Goal: Information Seeking & Learning: Understand process/instructions

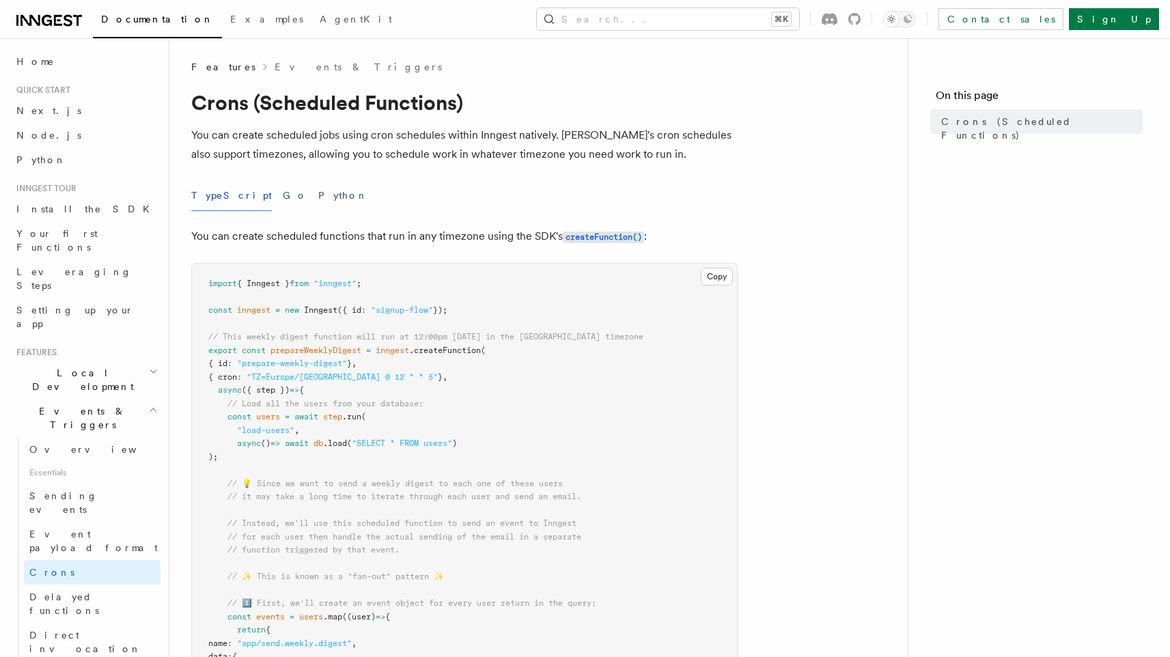
click at [655, 161] on p "You can create scheduled jobs using cron schedules within Inngest natively. [PE…" at bounding box center [464, 145] width 547 height 38
click at [575, 141] on p "You can create scheduled jobs using cron schedules within Inngest natively. [PE…" at bounding box center [464, 145] width 547 height 38
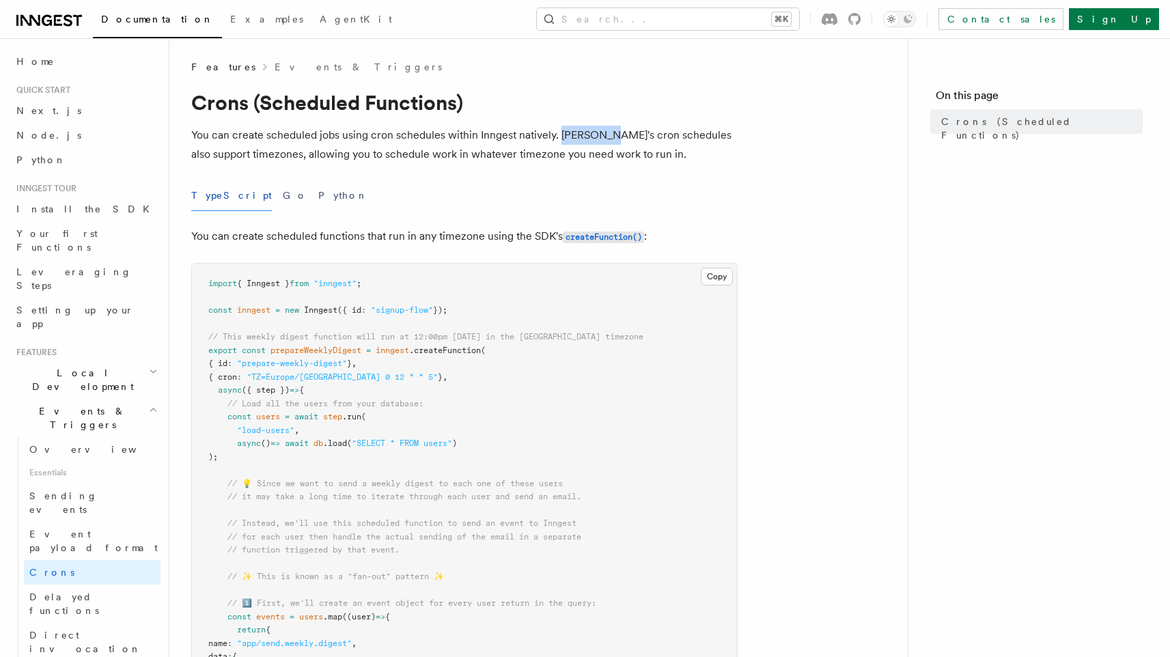
click at [575, 141] on p "You can create scheduled jobs using cron schedules within Inngest natively. [PE…" at bounding box center [464, 145] width 547 height 38
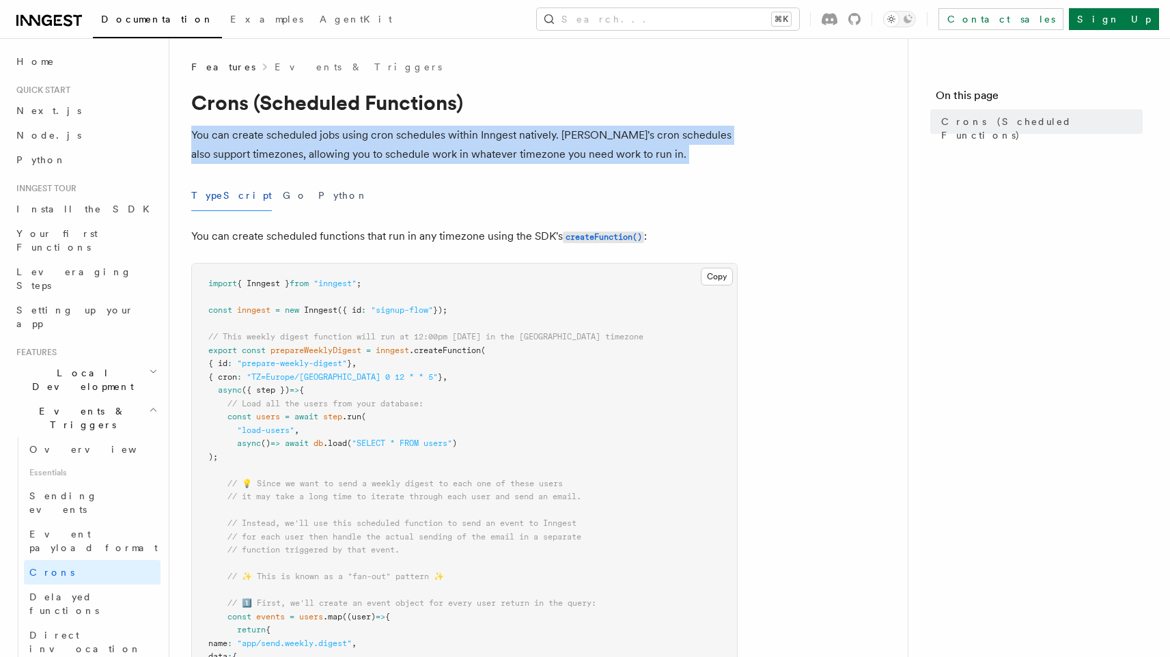
click at [575, 141] on p "You can create scheduled jobs using cron schedules within Inngest natively. [PE…" at bounding box center [464, 145] width 547 height 38
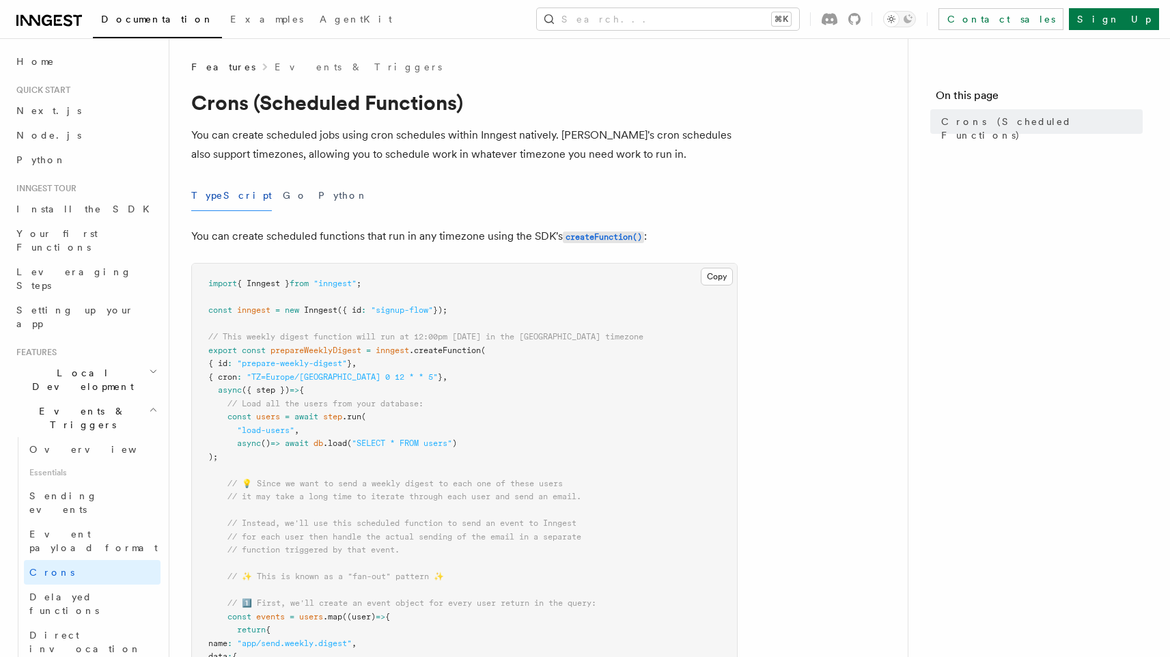
click at [575, 141] on p "You can create scheduled jobs using cron schedules within Inngest natively. [PE…" at bounding box center [464, 145] width 547 height 38
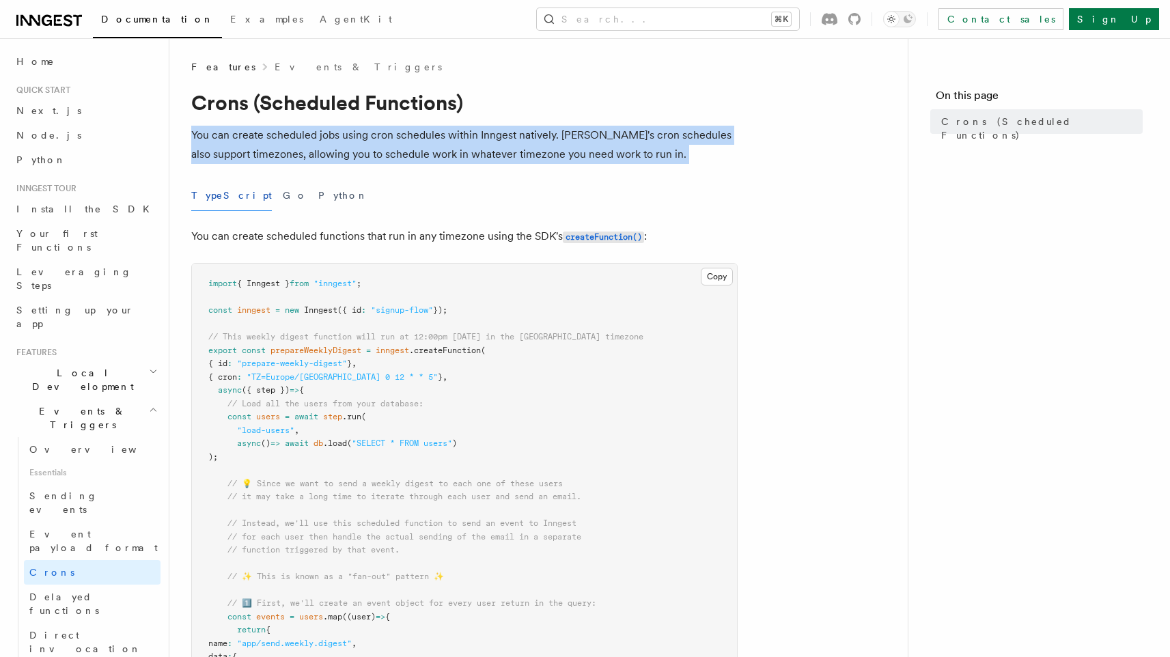
click at [575, 141] on p "You can create scheduled jobs using cron schedules within Inngest natively. [PE…" at bounding box center [464, 145] width 547 height 38
click at [346, 157] on p "You can create scheduled jobs using cron schedules within Inngest natively. [PE…" at bounding box center [464, 145] width 547 height 38
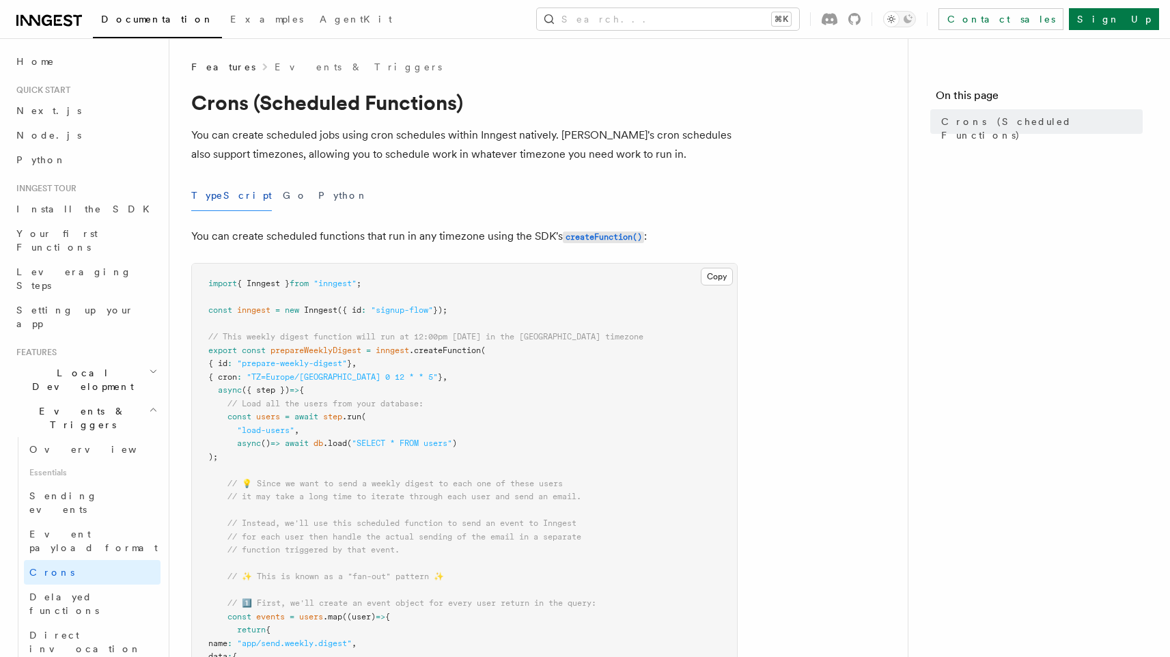
click at [346, 157] on p "You can create scheduled jobs using cron schedules within Inngest natively. [PE…" at bounding box center [464, 145] width 547 height 38
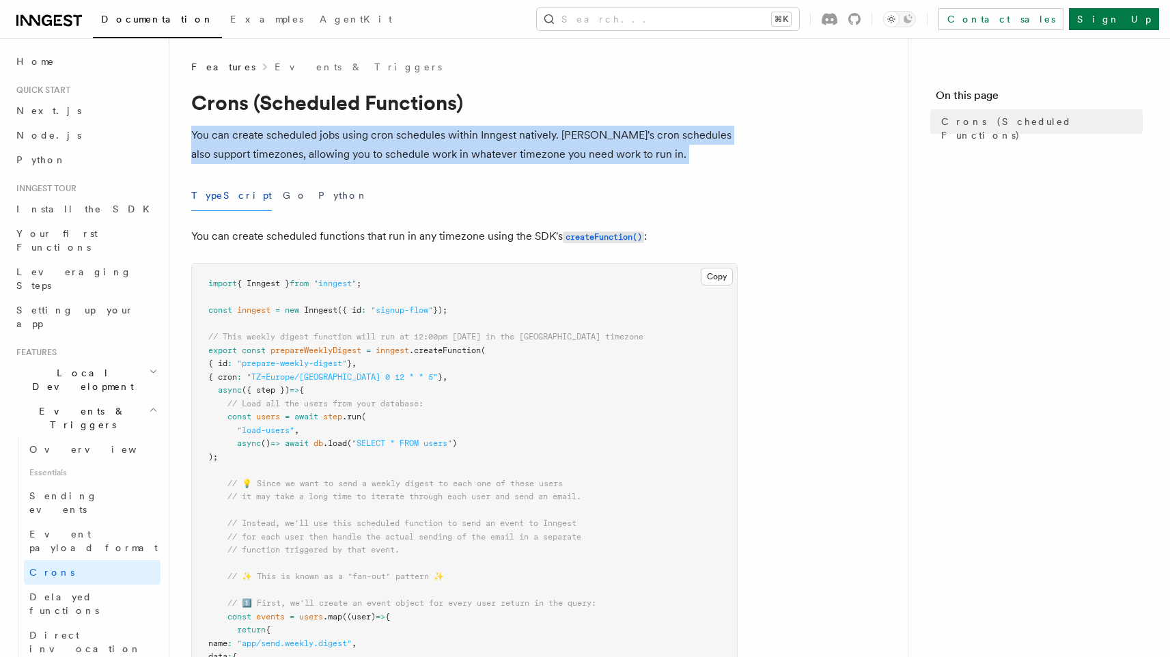
click at [346, 157] on p "You can create scheduled jobs using cron schedules within Inngest natively. [PE…" at bounding box center [464, 145] width 547 height 38
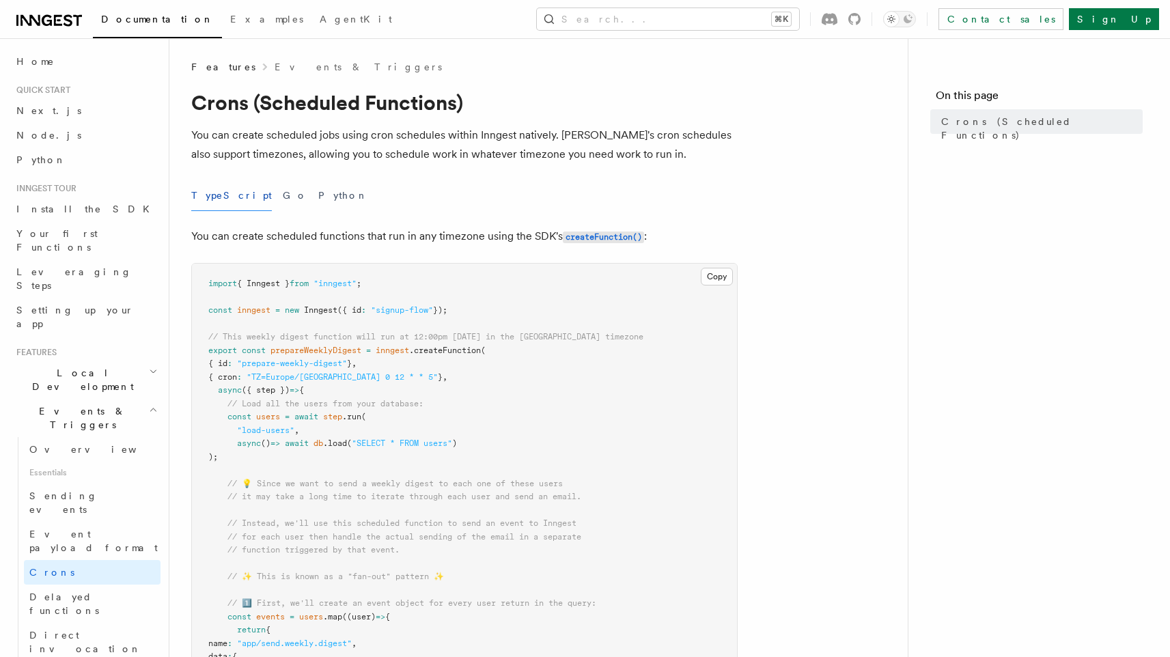
click at [346, 157] on p "You can create scheduled jobs using cron schedules within Inngest natively. [PE…" at bounding box center [464, 145] width 547 height 38
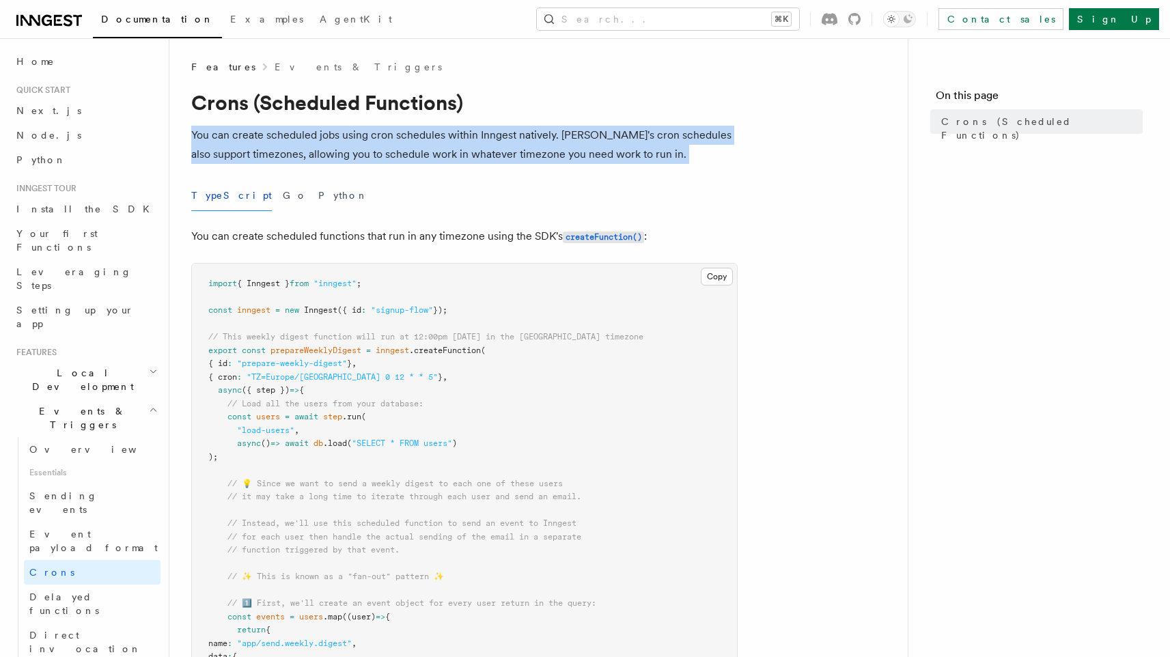
click at [396, 159] on p "You can create scheduled jobs using cron schedules within Inngest natively. [PE…" at bounding box center [464, 145] width 547 height 38
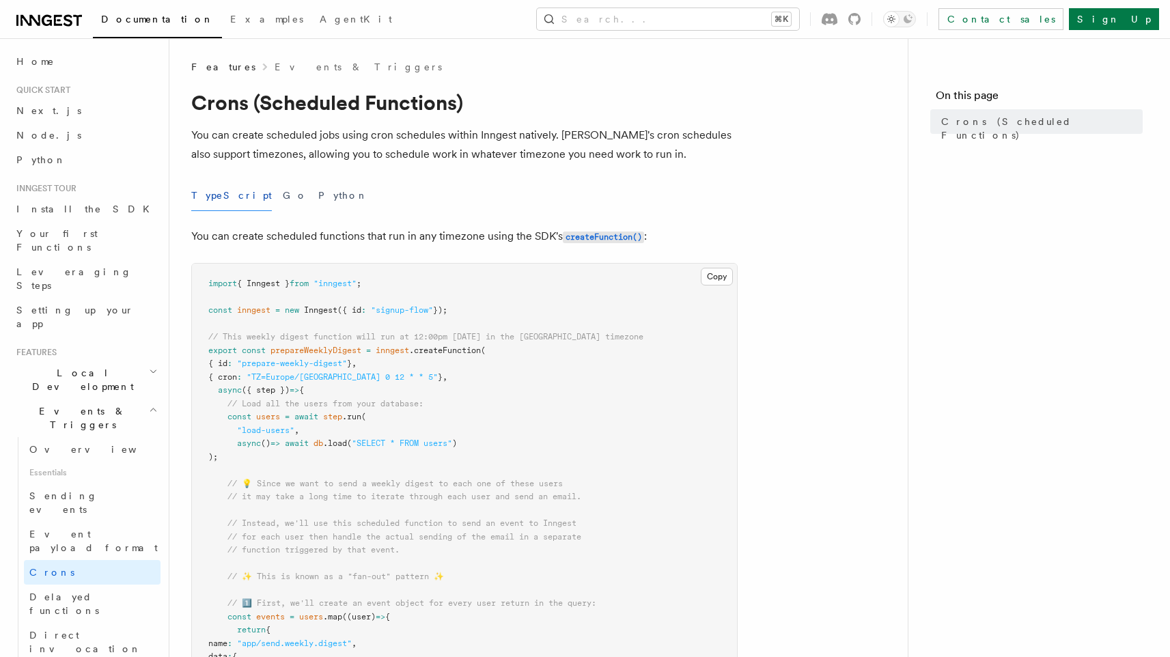
click at [396, 159] on p "You can create scheduled jobs using cron schedules within Inngest natively. [PE…" at bounding box center [464, 145] width 547 height 38
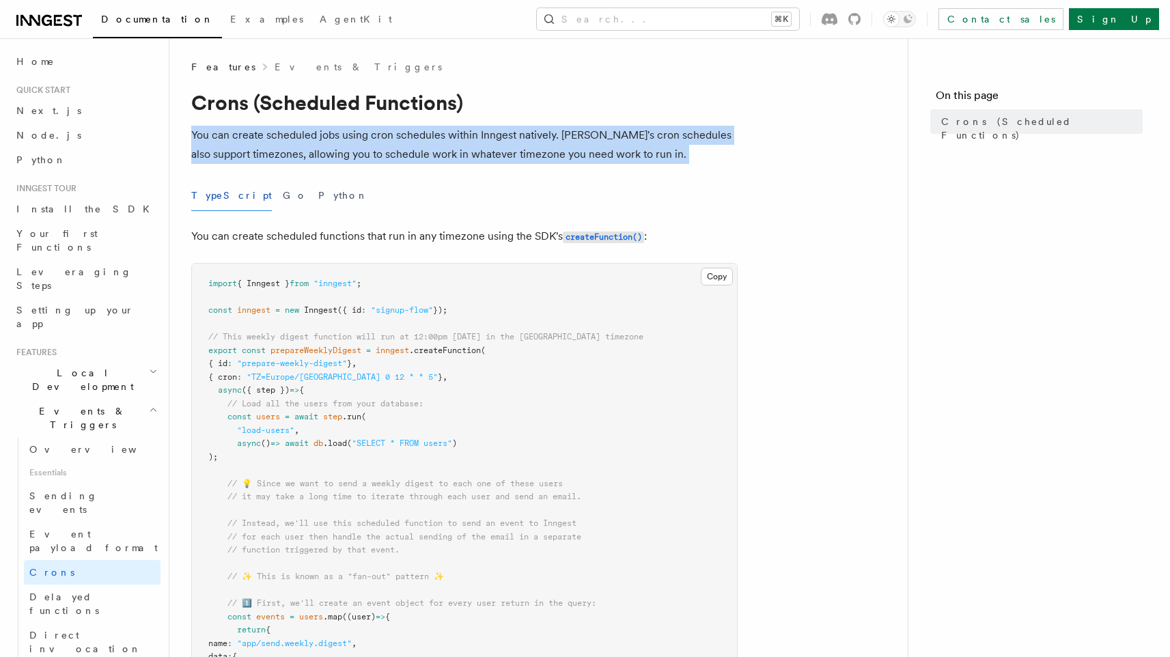
click at [396, 159] on p "You can create scheduled jobs using cron schedules within Inngest natively. [PE…" at bounding box center [464, 145] width 547 height 38
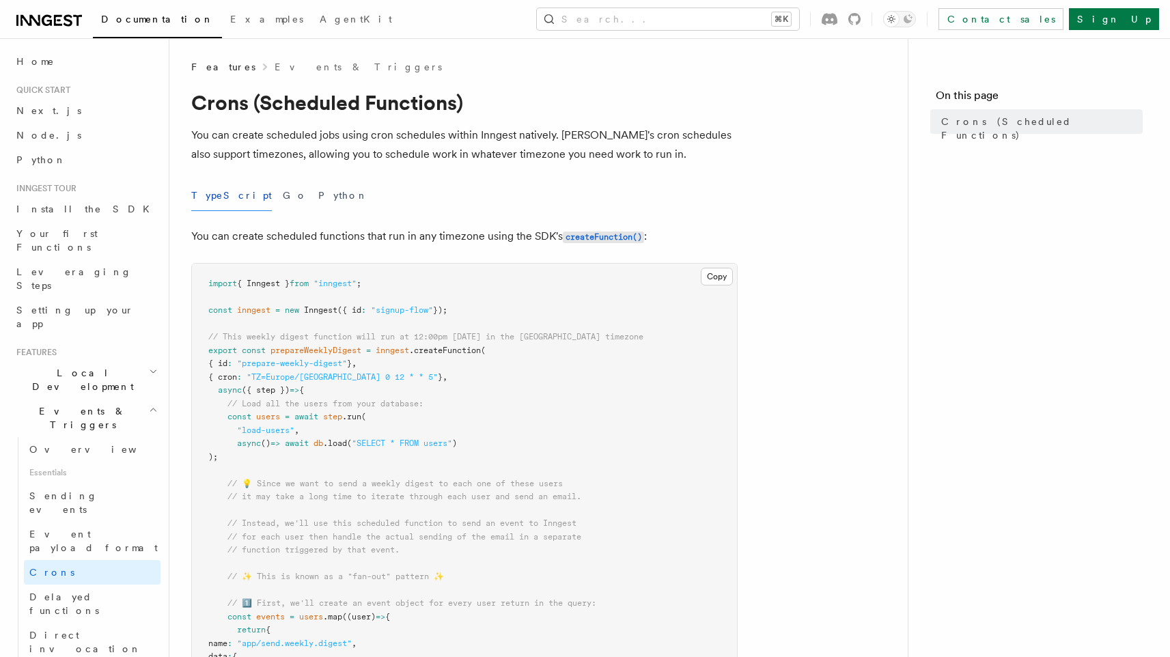
click at [396, 159] on p "You can create scheduled jobs using cron schedules within Inngest natively. [PE…" at bounding box center [464, 145] width 547 height 38
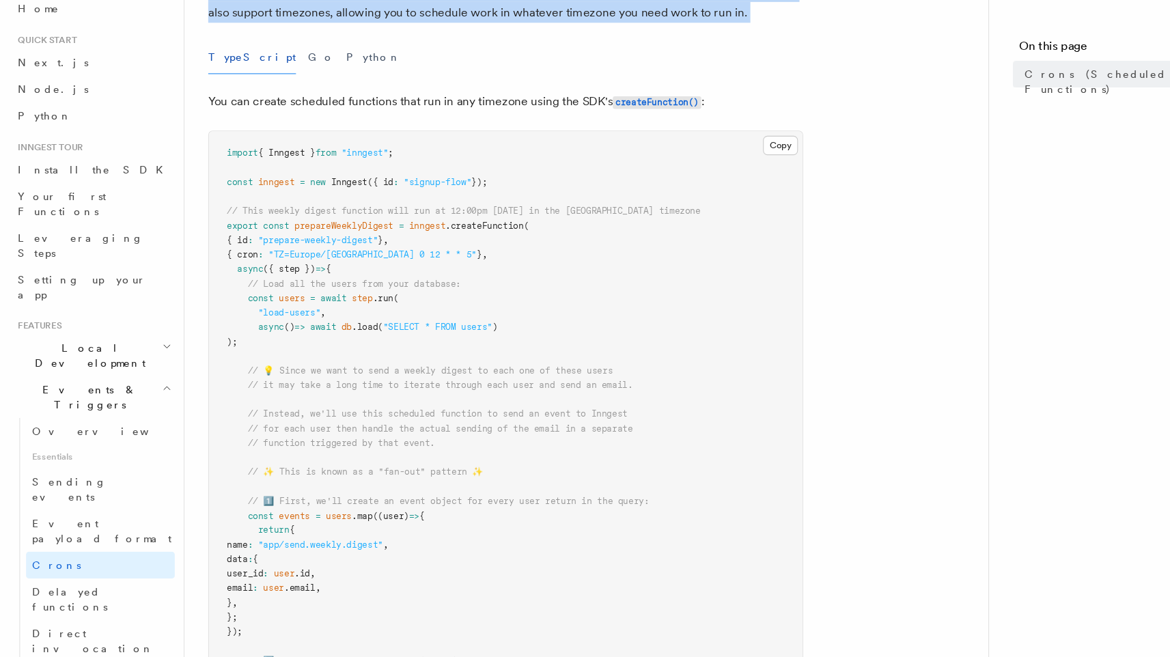
scroll to position [92, 0]
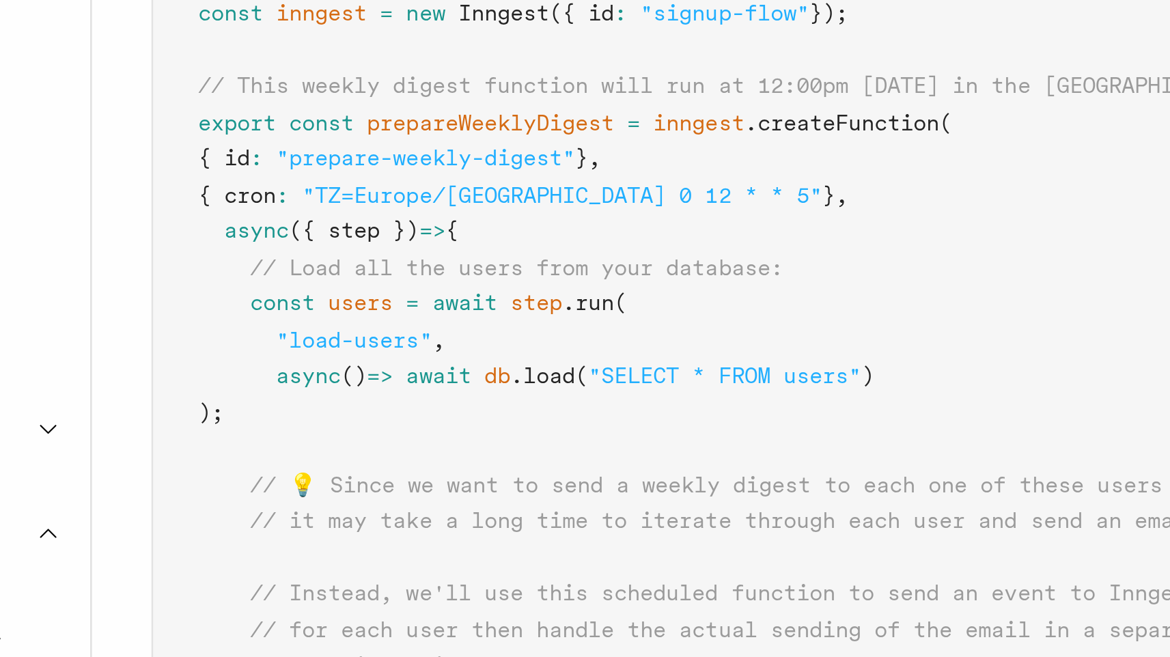
drag, startPoint x: 217, startPoint y: 275, endPoint x: 411, endPoint y: 293, distance: 195.5
click at [411, 293] on pre "import { Inngest } from "inngest" ; const inngest = new Inngest ({ id : "signup…" at bounding box center [464, 592] width 545 height 840
drag, startPoint x: 263, startPoint y: 284, endPoint x: 333, endPoint y: 287, distance: 70.4
click at [335, 287] on span ""TZ=Europe/[GEOGRAPHIC_DATA] 0 12 * * 5"" at bounding box center [342, 286] width 191 height 10
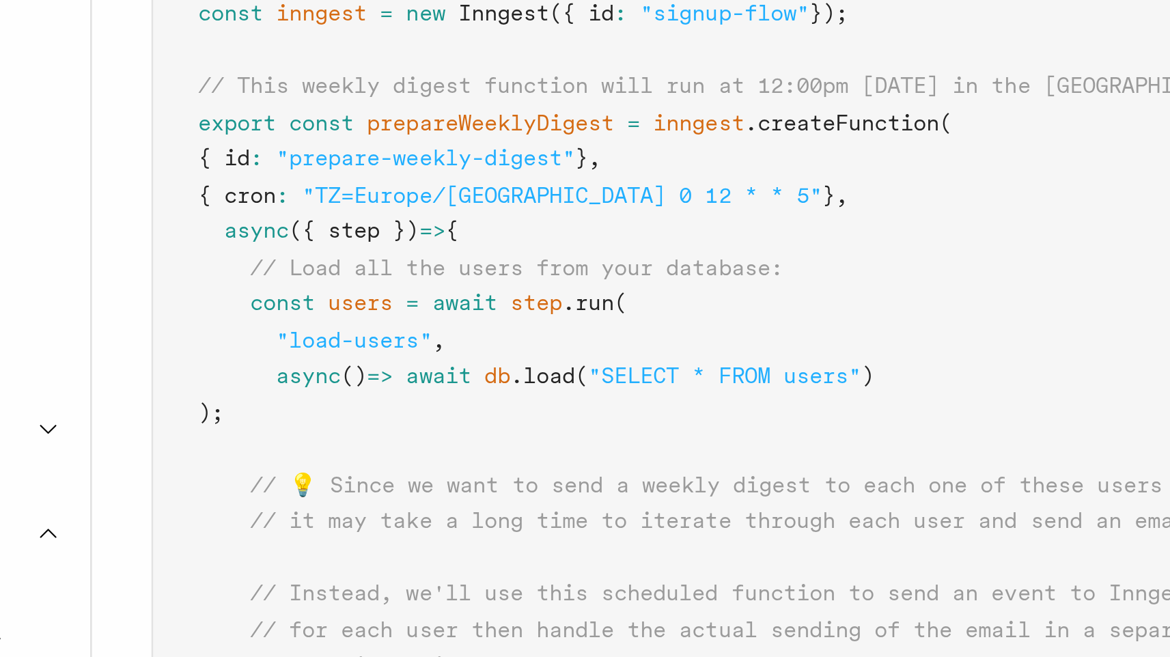
click at [354, 291] on pre "import { Inngest } from "inngest" ; const inngest = new Inngest ({ id : "signup…" at bounding box center [464, 592] width 545 height 840
drag, startPoint x: 340, startPoint y: 286, endPoint x: 391, endPoint y: 288, distance: 51.3
click at [391, 288] on span ""TZ=Europe/[GEOGRAPHIC_DATA] 0 12 * * 5"" at bounding box center [342, 286] width 191 height 10
drag, startPoint x: 385, startPoint y: 285, endPoint x: 341, endPoint y: 285, distance: 43.7
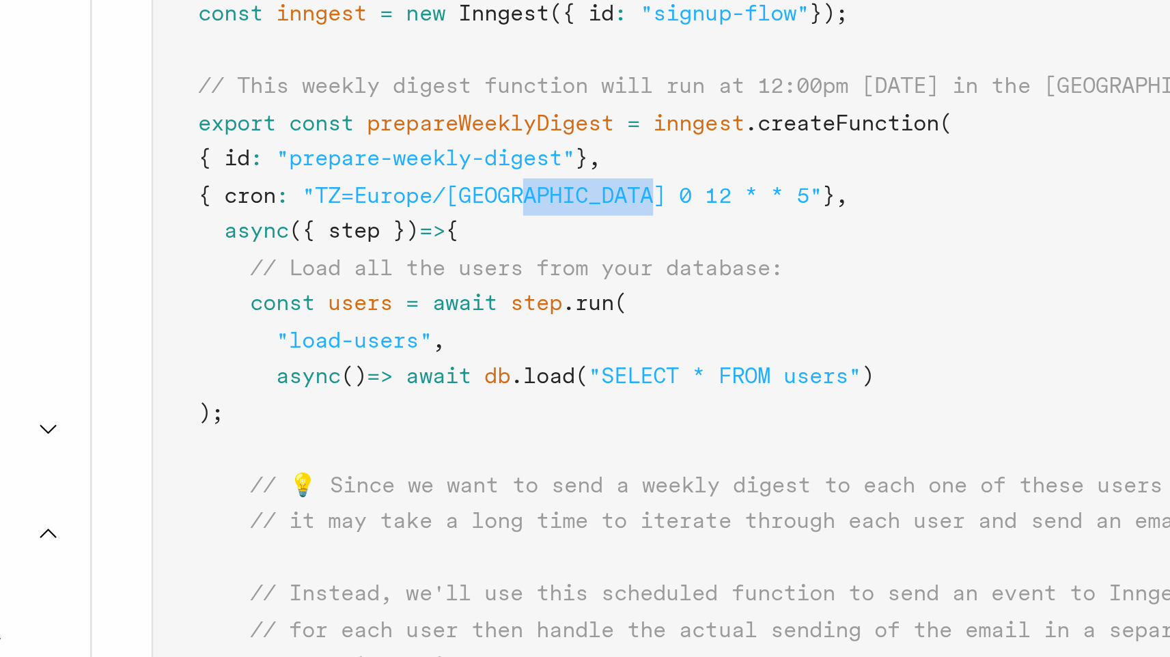
click at [341, 285] on span ""TZ=Europe/[GEOGRAPHIC_DATA] 0 12 * * 5"" at bounding box center [342, 286] width 191 height 10
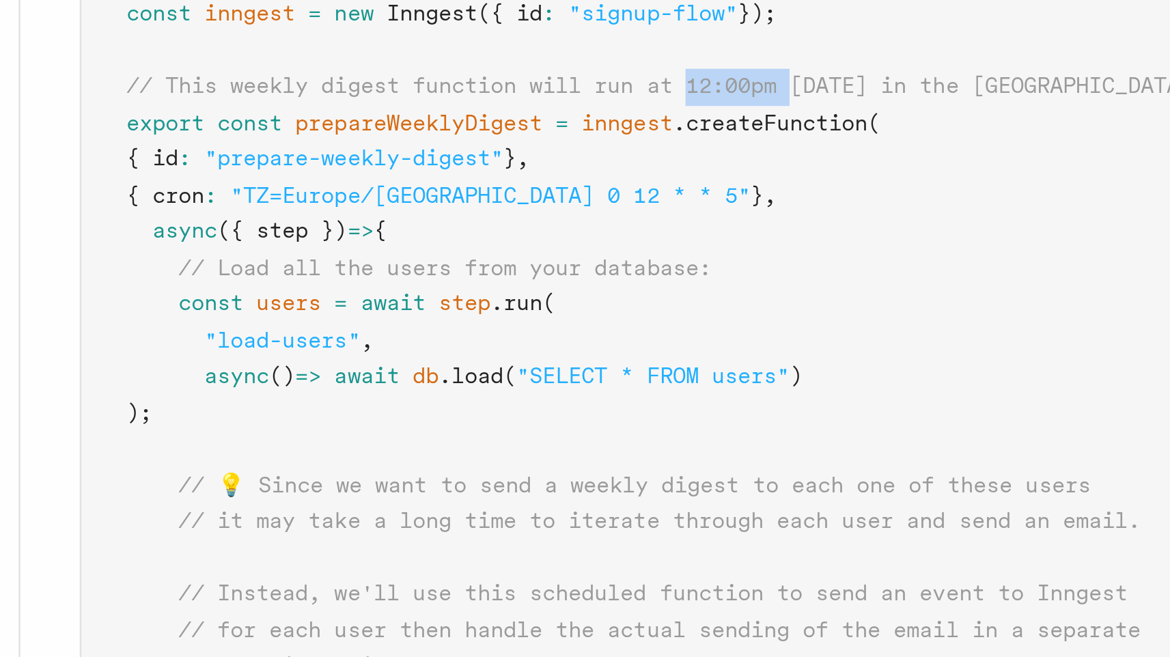
drag, startPoint x: 419, startPoint y: 244, endPoint x: 458, endPoint y: 245, distance: 39.7
click at [459, 245] on span "// This weekly digest function will run at 12:00pm [DATE] in the [GEOGRAPHIC_DA…" at bounding box center [425, 246] width 435 height 10
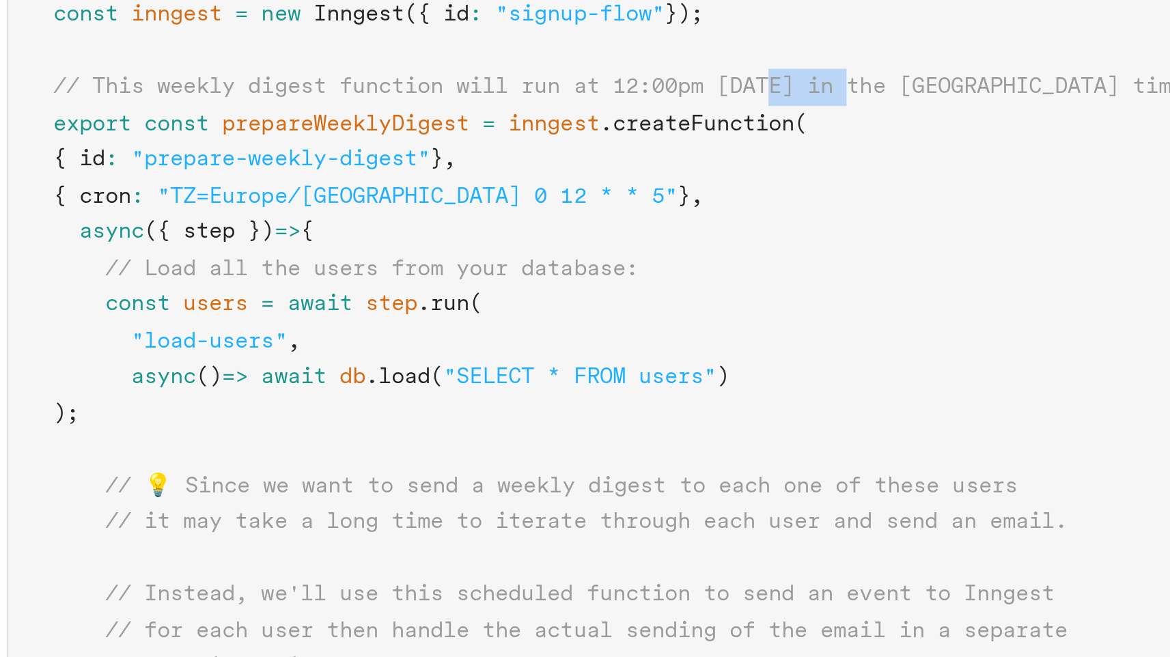
drag, startPoint x: 476, startPoint y: 247, endPoint x: 509, endPoint y: 247, distance: 32.8
click at [509, 247] on span "// This weekly digest function will run at 12:00pm [DATE] in the [GEOGRAPHIC_DA…" at bounding box center [425, 246] width 435 height 10
click at [385, 286] on span ""TZ=Europe/[GEOGRAPHIC_DATA] 0 12 * * 5"" at bounding box center [342, 286] width 191 height 10
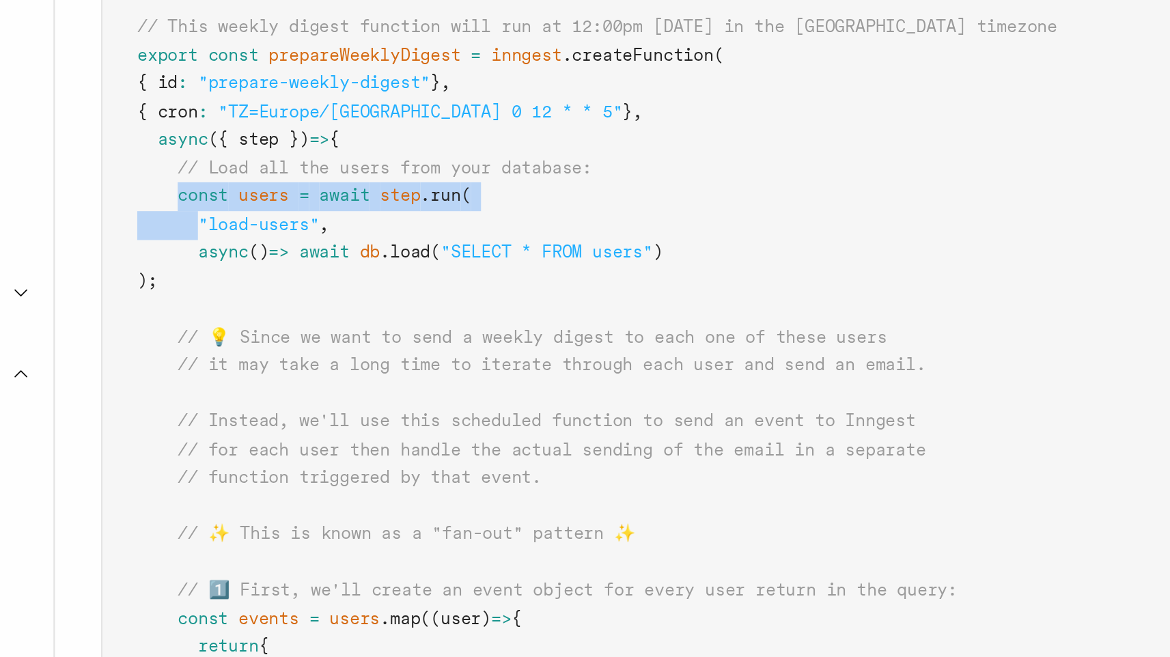
drag, startPoint x: 228, startPoint y: 328, endPoint x: 237, endPoint y: 338, distance: 13.6
click at [237, 338] on code "import { Inngest } from "inngest" ; const inngest = new Inngest ({ id : "signup…" at bounding box center [425, 591] width 435 height 809
click at [237, 338] on span at bounding box center [222, 339] width 29 height 10
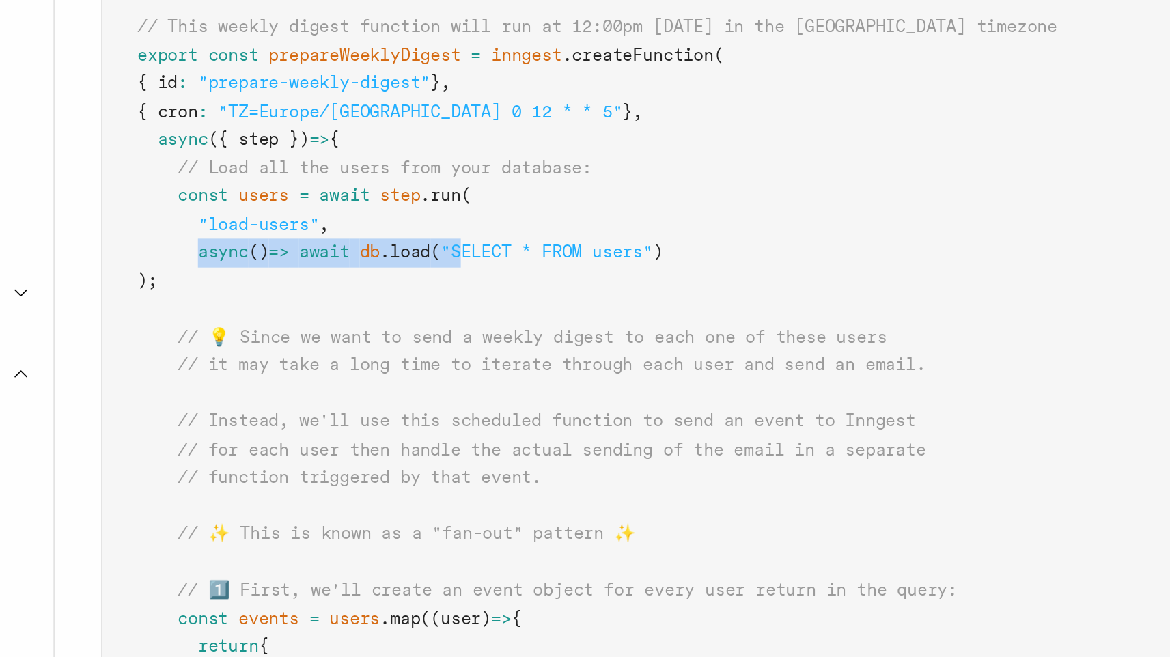
drag, startPoint x: 237, startPoint y: 353, endPoint x: 374, endPoint y: 355, distance: 136.7
click at [374, 355] on span "async () => await db .load ( "SELECT * FROM users" )" at bounding box center [332, 352] width 249 height 10
click at [373, 356] on span ""SELECT * FROM users"" at bounding box center [402, 352] width 100 height 10
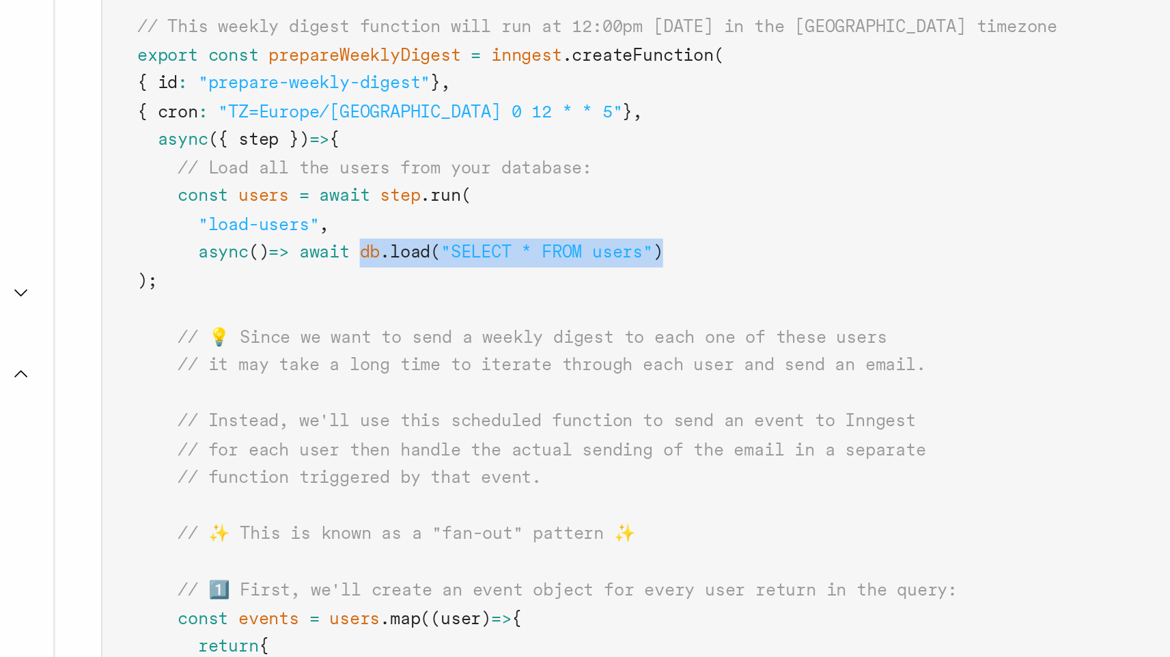
drag, startPoint x: 327, startPoint y: 354, endPoint x: 489, endPoint y: 354, distance: 161.2
click at [489, 354] on pre "import { Inngest } from "inngest" ; const inngest = new Inngest ({ id : "signup…" at bounding box center [464, 592] width 545 height 840
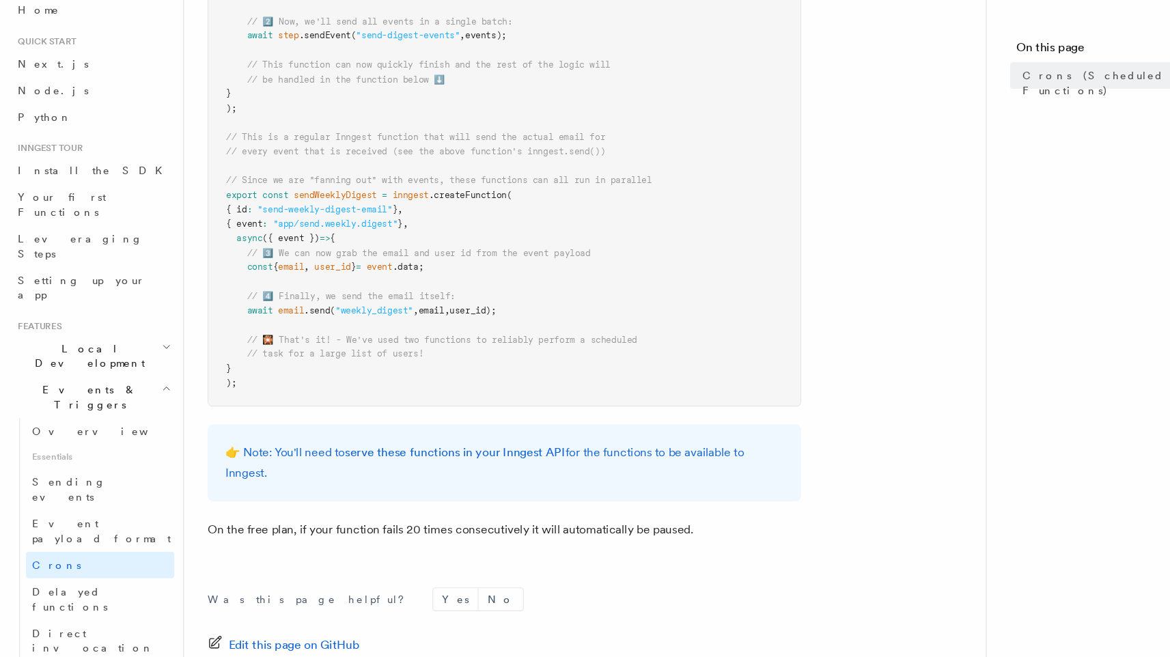
scroll to position [842, 0]
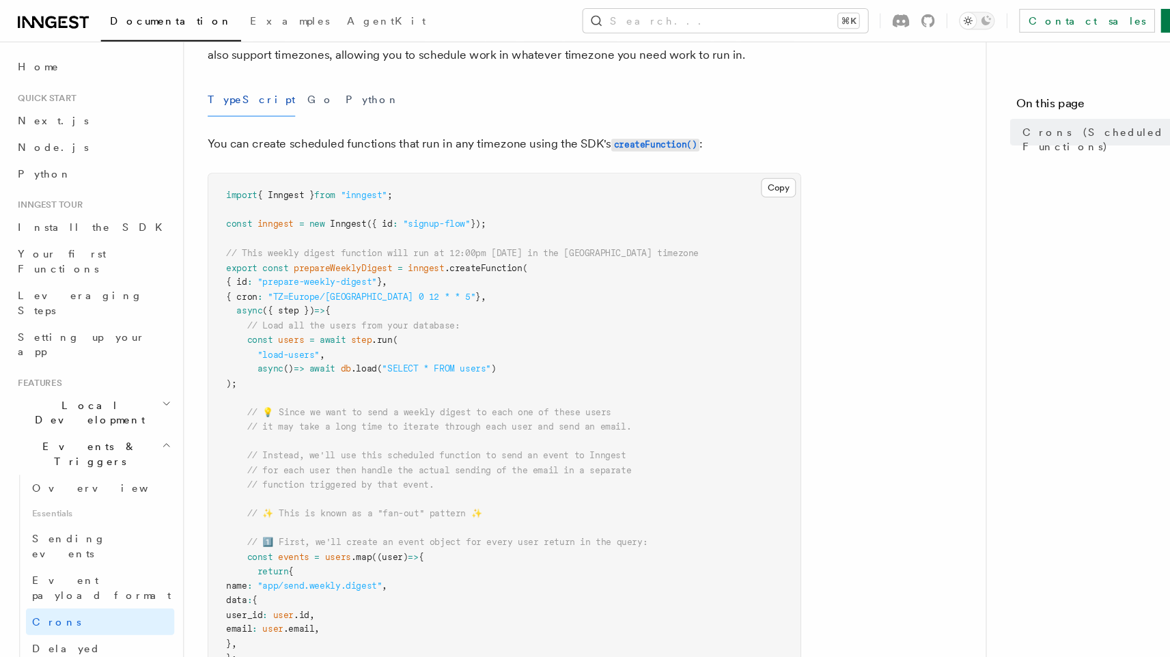
scroll to position [0, 0]
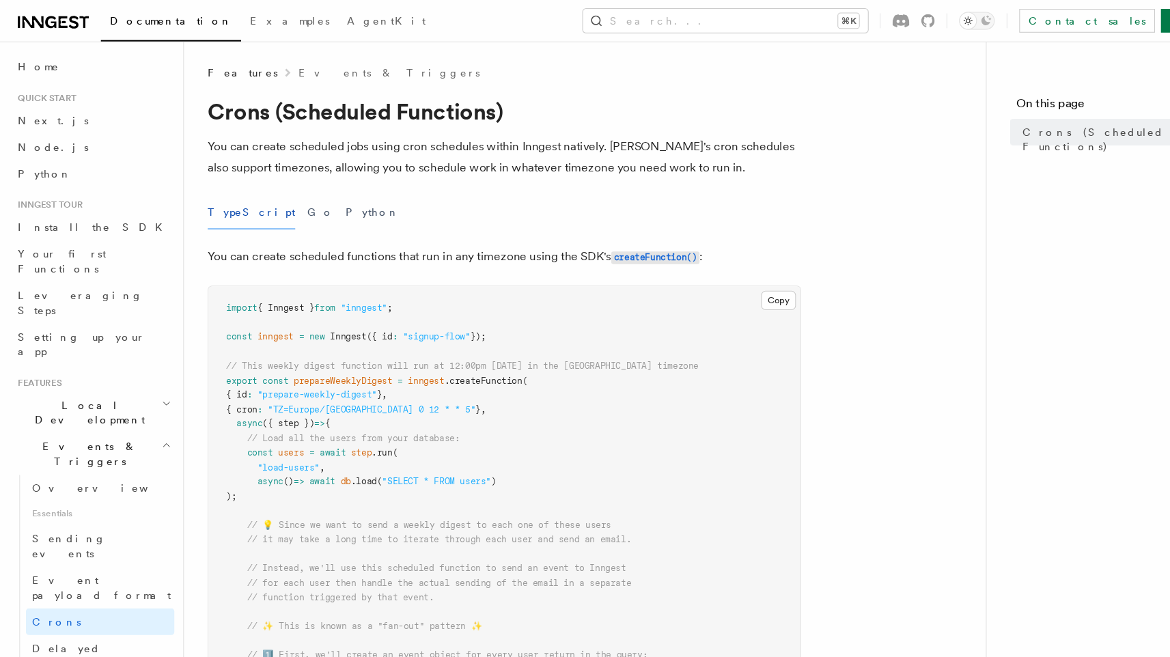
click at [297, 156] on p "You can create scheduled jobs using cron schedules within Inngest natively. [PE…" at bounding box center [464, 145] width 547 height 38
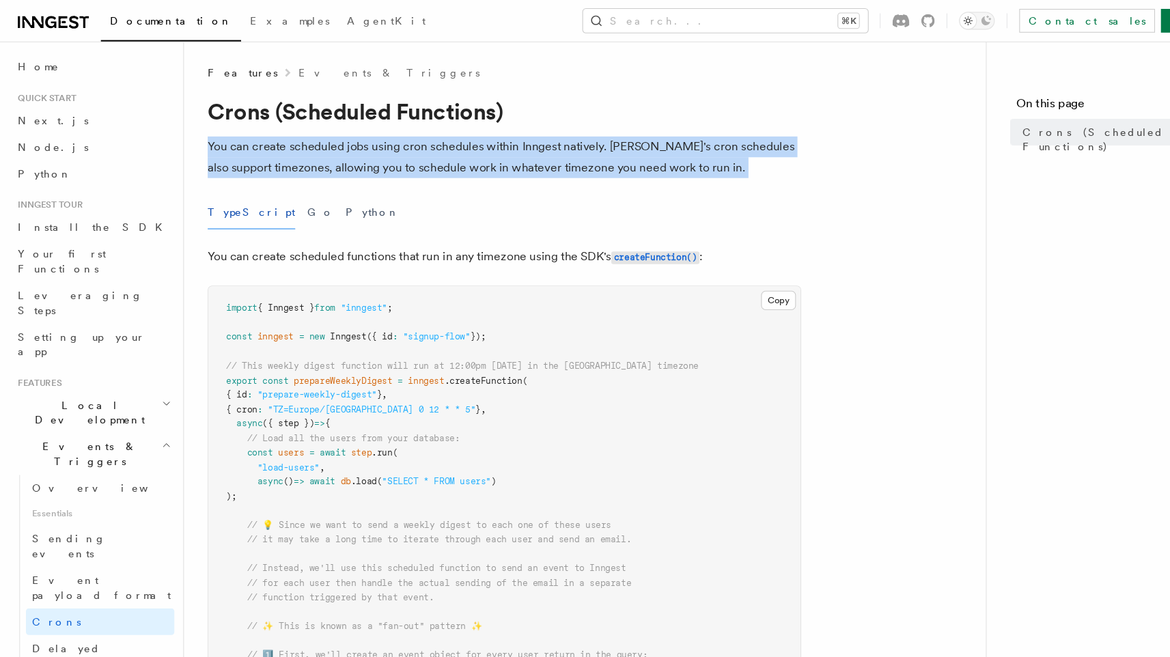
click at [326, 158] on p "You can create scheduled jobs using cron schedules within Inngest natively. [PE…" at bounding box center [464, 145] width 547 height 38
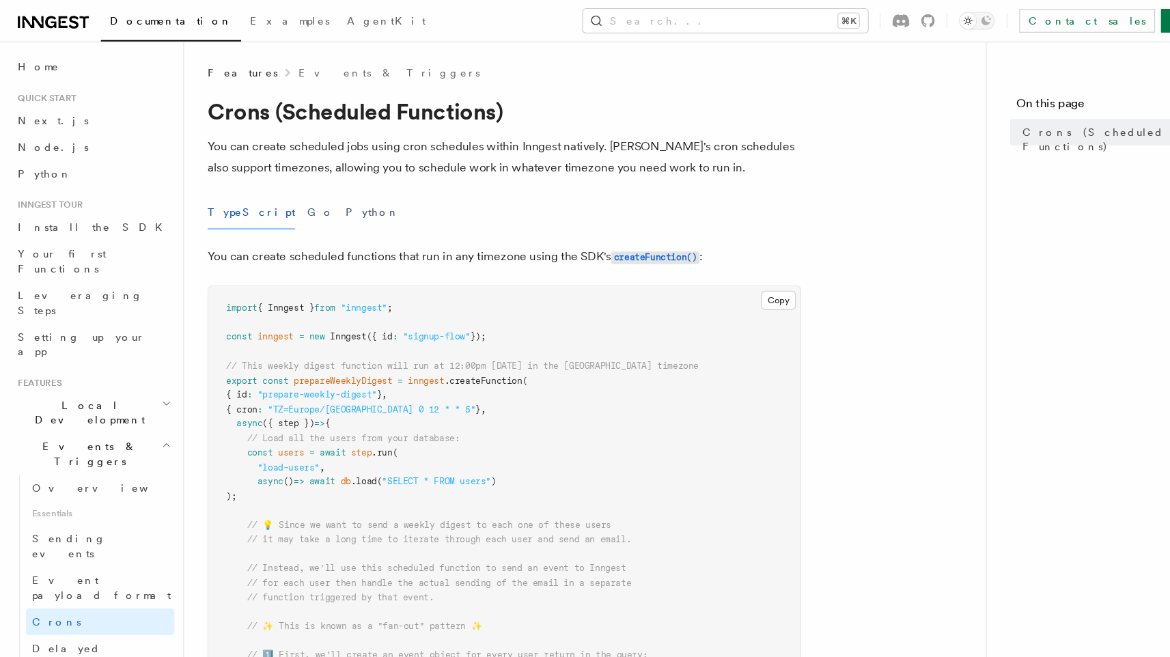
click at [326, 158] on p "You can create scheduled jobs using cron schedules within Inngest natively. [PE…" at bounding box center [464, 145] width 547 height 38
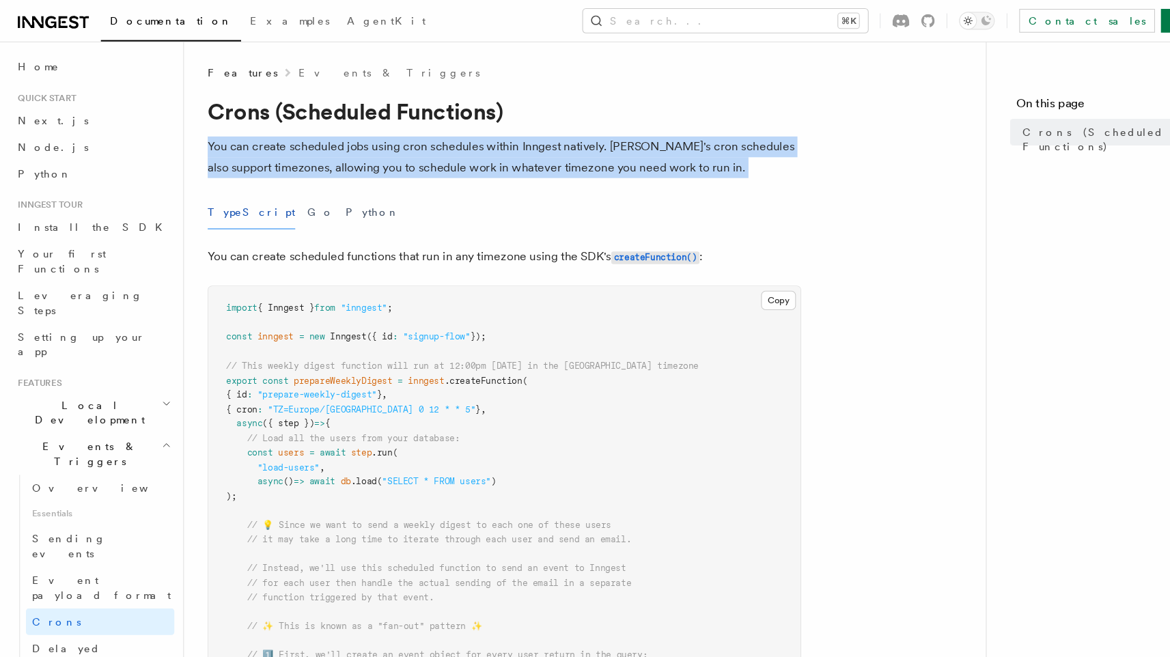
click at [326, 158] on p "You can create scheduled jobs using cron schedules within Inngest natively. [PE…" at bounding box center [464, 145] width 547 height 38
click at [372, 161] on p "You can create scheduled jobs using cron schedules within Inngest natively. [PE…" at bounding box center [464, 145] width 547 height 38
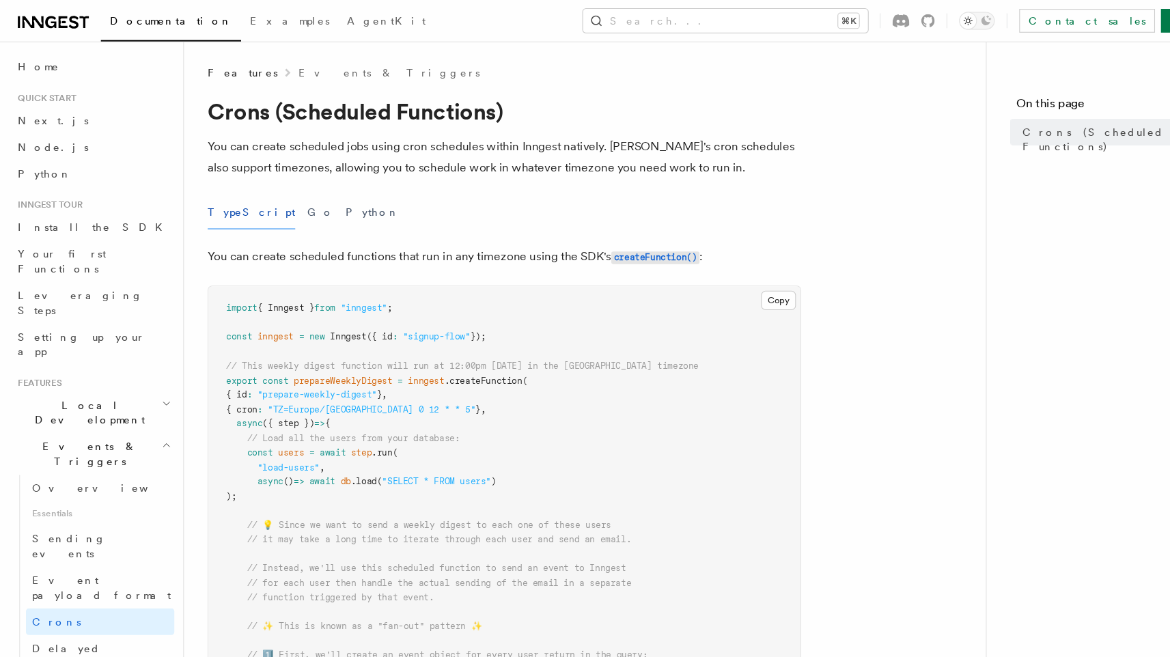
click at [372, 161] on p "You can create scheduled jobs using cron schedules within Inngest natively. [PE…" at bounding box center [464, 145] width 547 height 38
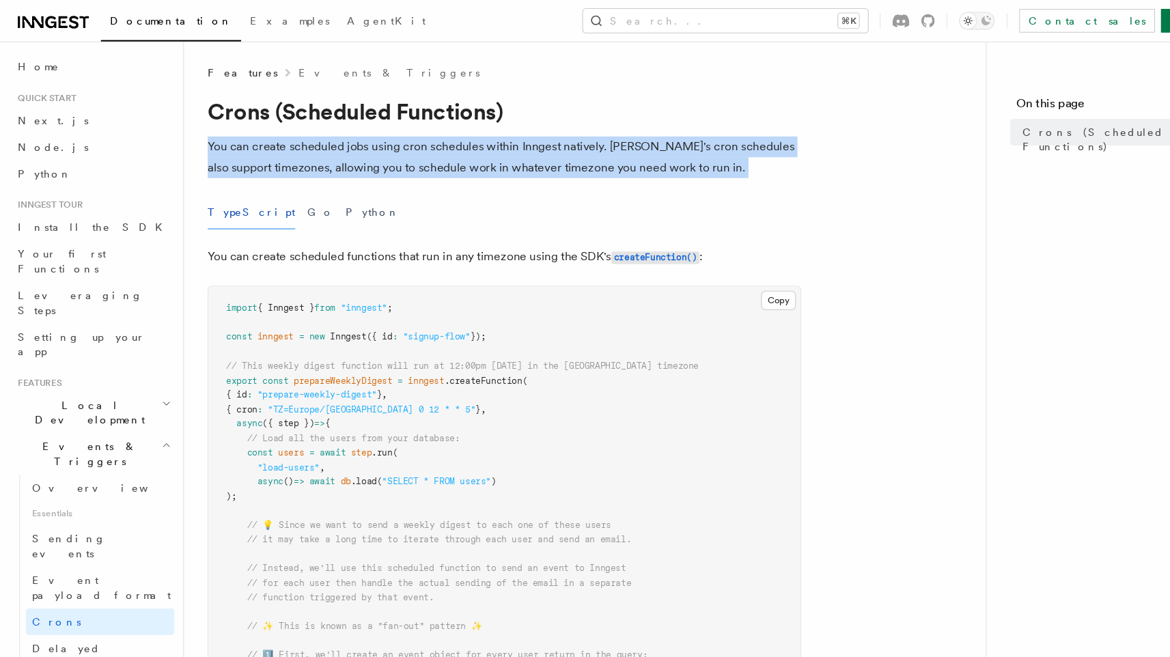
click at [351, 153] on p "You can create scheduled jobs using cron schedules within Inngest natively. [PE…" at bounding box center [464, 145] width 547 height 38
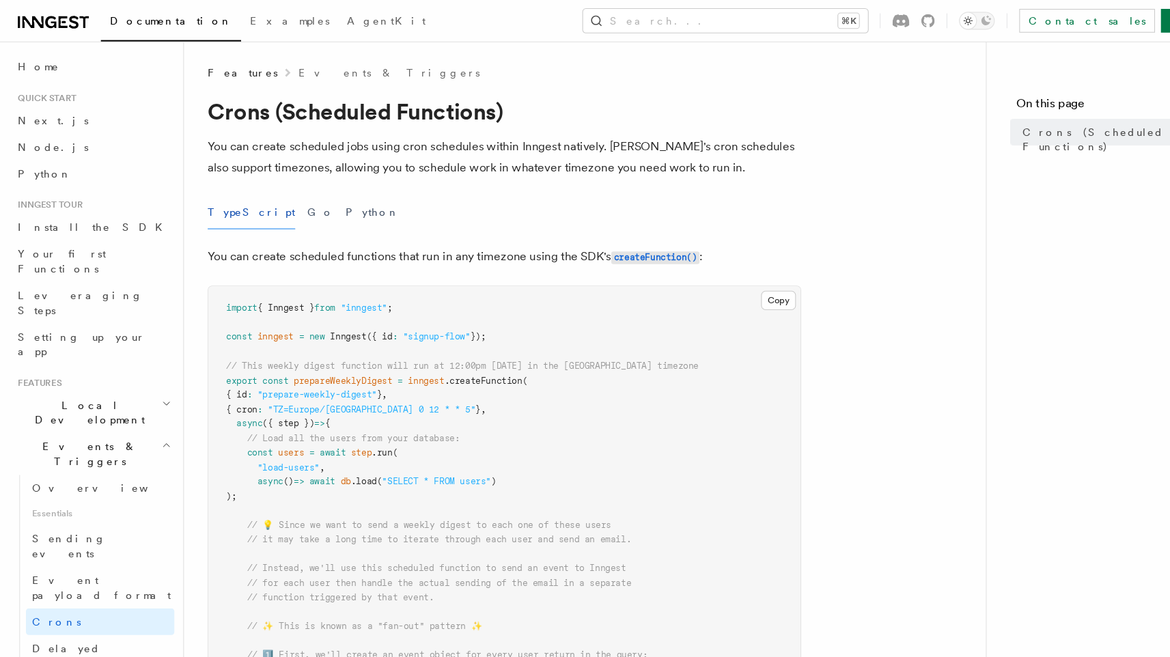
click at [351, 153] on p "You can create scheduled jobs using cron schedules within Inngest natively. [PE…" at bounding box center [464, 145] width 547 height 38
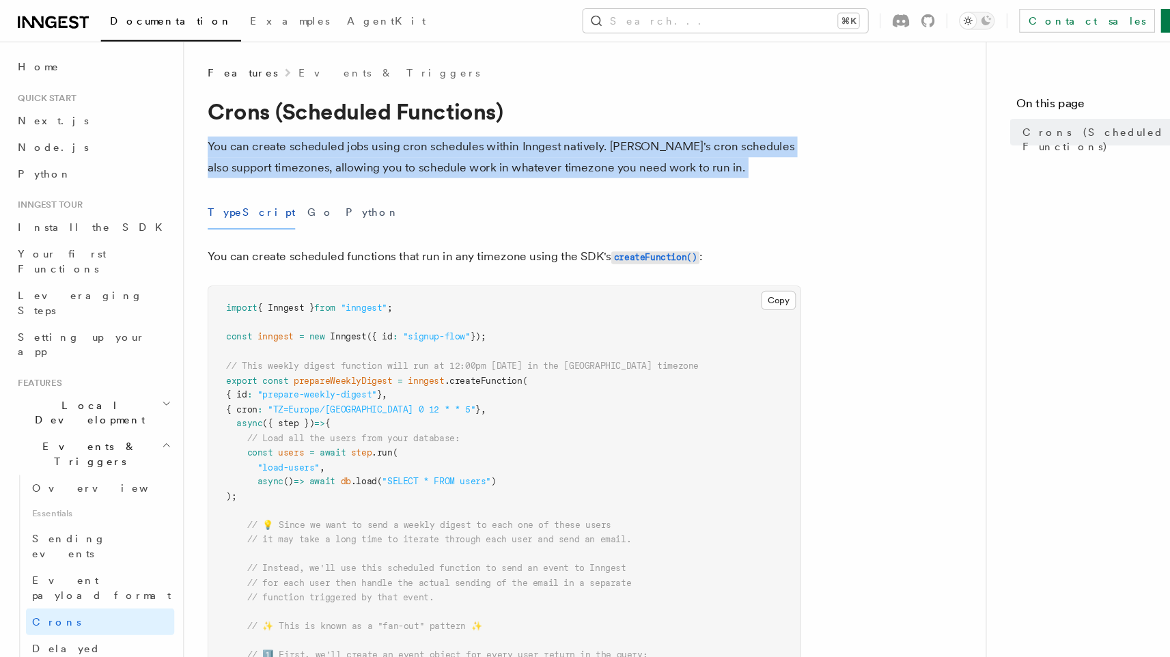
click at [351, 153] on p "You can create scheduled jobs using cron schedules within Inngest natively. [PE…" at bounding box center [464, 145] width 547 height 38
